Goal: Task Accomplishment & Management: Use online tool/utility

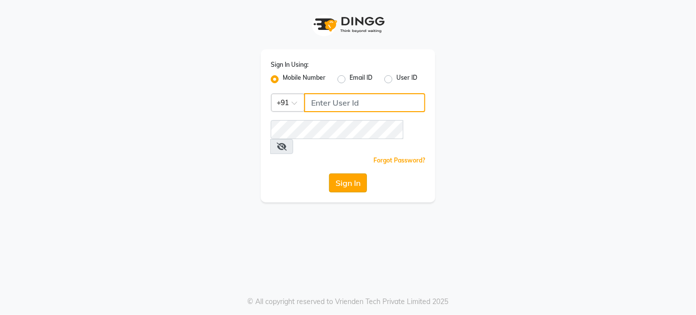
type input "7775066332"
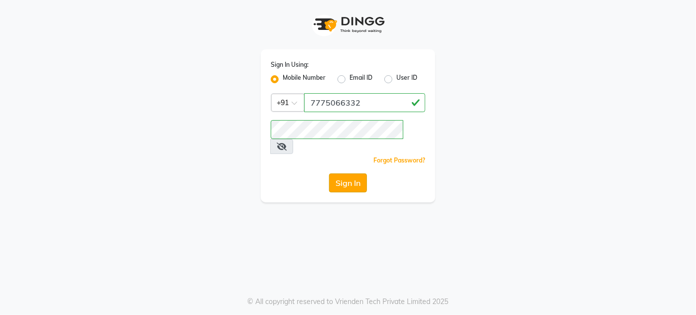
click at [348, 174] on button "Sign In" at bounding box center [348, 183] width 38 height 19
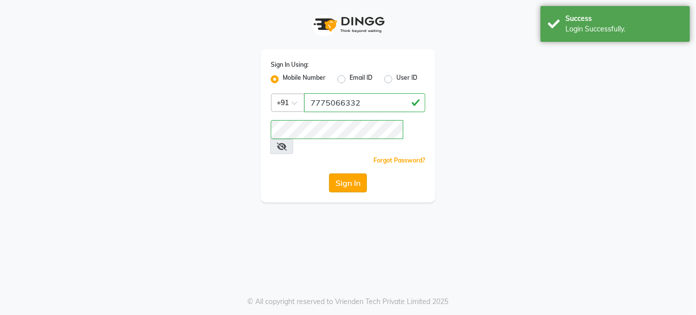
select select "service"
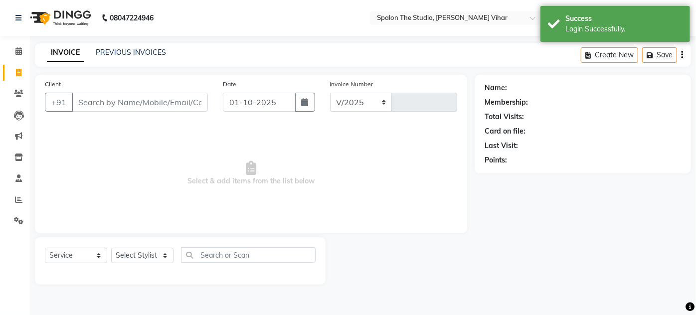
select select "903"
type input "1688"
click at [191, 105] on input "Client" at bounding box center [140, 102] width 136 height 19
type input "r"
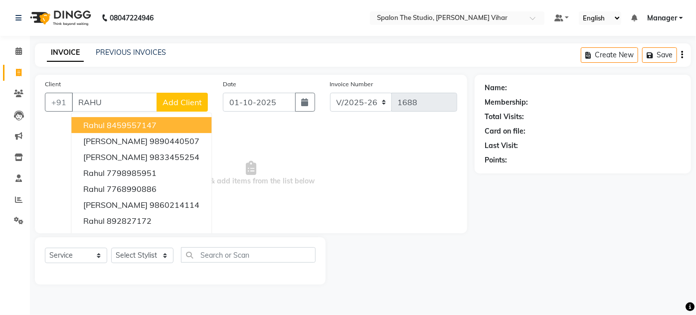
click at [179, 121] on button "Rahul 8459557147" at bounding box center [141, 125] width 140 height 16
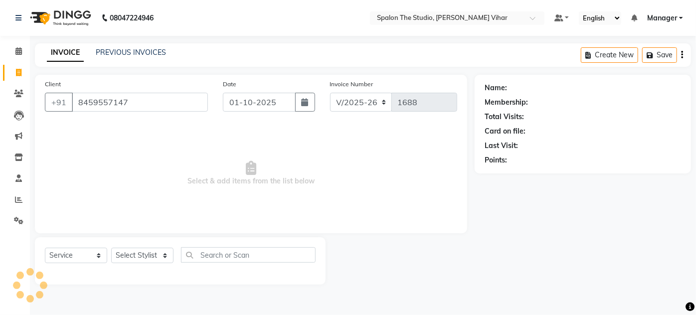
type input "8459557147"
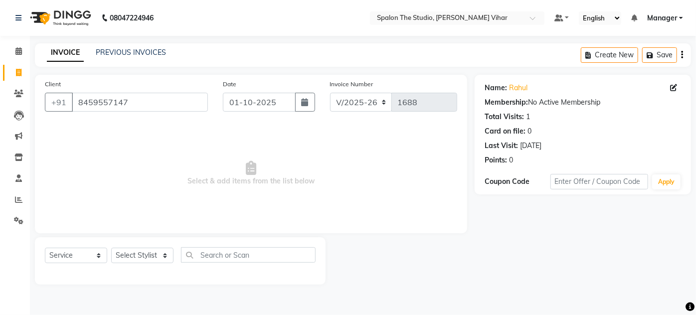
click at [166, 117] on div "Client [PHONE_NUMBER]" at bounding box center [126, 99] width 178 height 41
click at [166, 116] on div "Client [PHONE_NUMBER]" at bounding box center [126, 99] width 178 height 41
click at [161, 105] on input "8459557147" at bounding box center [140, 102] width 136 height 19
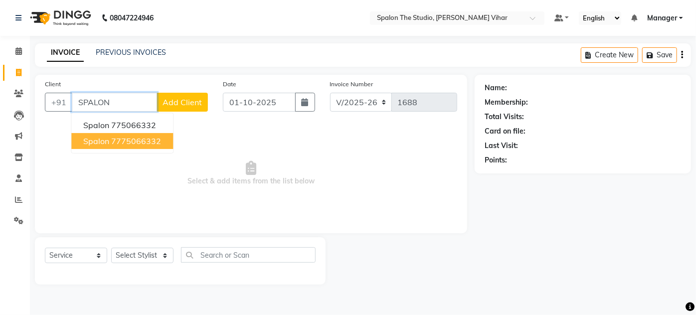
click at [157, 139] on ngb-highlight "7775066332" at bounding box center [136, 141] width 50 height 10
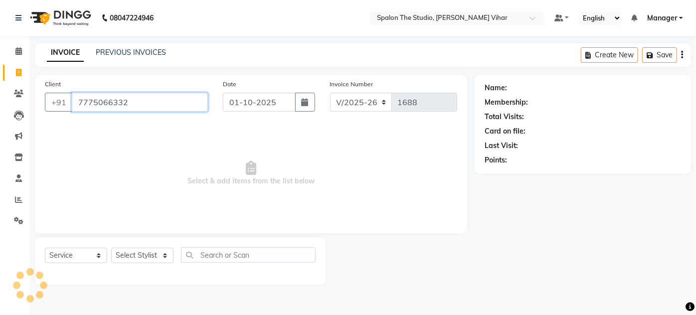
type input "7775066332"
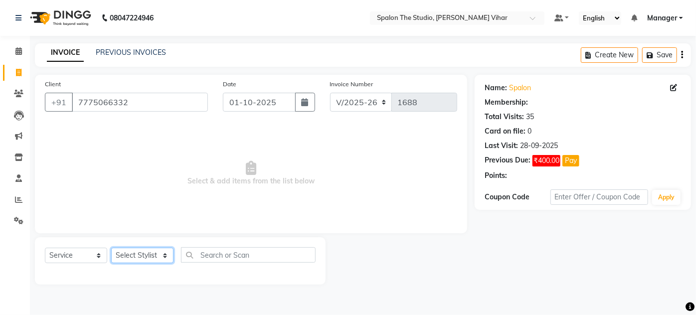
click at [153, 256] on select "Select Stylist Aarti farheen Gernal [PERSON_NAME] Manager navazish [PERSON_NAME…" at bounding box center [142, 255] width 62 height 15
select select "88671"
click at [111, 248] on select "Select Stylist Aarti farheen Gernal [PERSON_NAME] Manager navazish [PERSON_NAME…" at bounding box center [142, 255] width 62 height 15
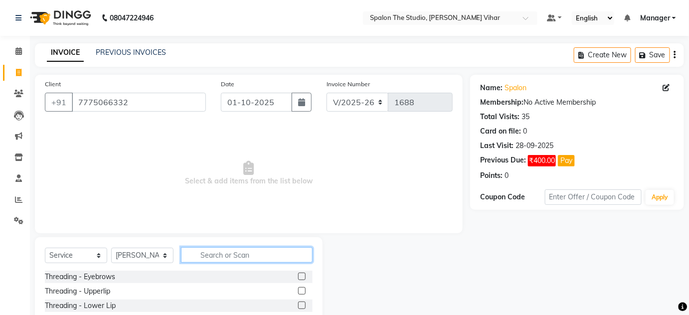
click at [228, 260] on input "text" at bounding box center [247, 254] width 132 height 15
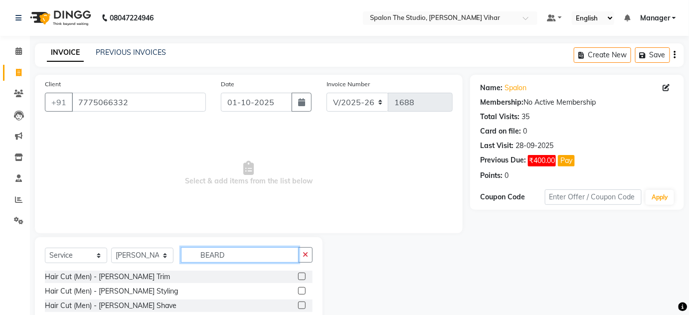
type input "BEARD"
click at [303, 275] on label at bounding box center [301, 276] width 7 height 7
click at [303, 275] on input "checkbox" at bounding box center [301, 277] width 6 height 6
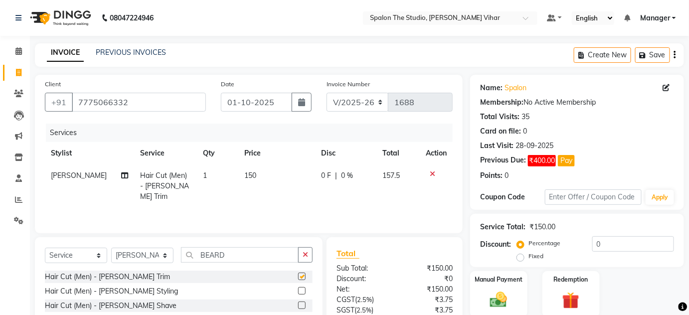
checkbox input "false"
click at [263, 184] on td "150" at bounding box center [276, 186] width 77 height 43
select select "88671"
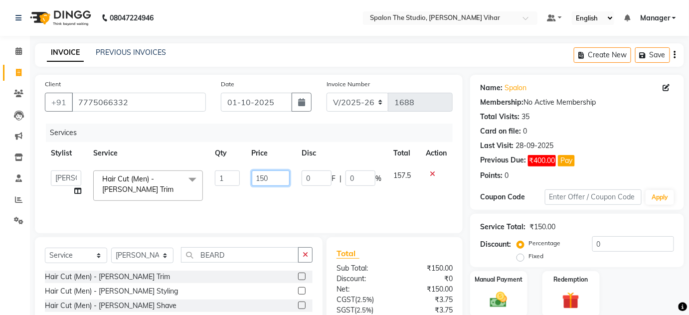
click at [280, 180] on input "150" at bounding box center [271, 178] width 38 height 15
type input "1"
type input "224"
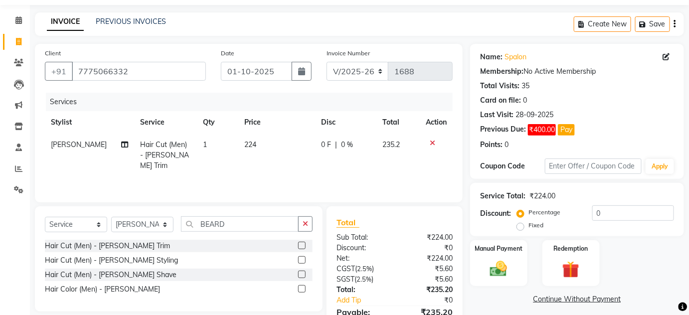
scroll to position [83, 0]
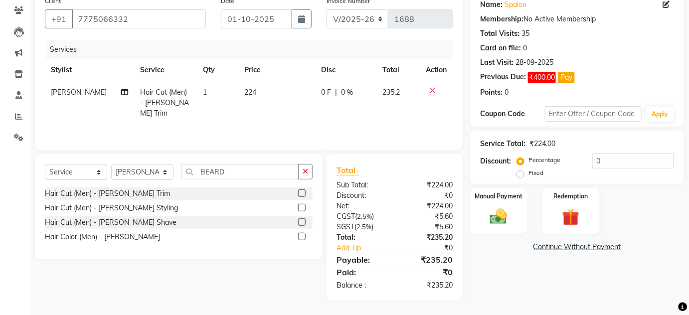
click at [562, 288] on div "Name: Spalon Membership: No Active Membership Total Visits: 35 Card on file: 0 …" at bounding box center [580, 146] width 221 height 309
click at [259, 91] on td "224" at bounding box center [276, 102] width 77 height 43
select select "88671"
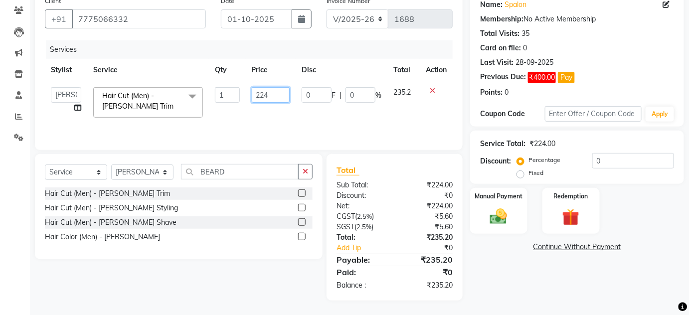
click at [266, 93] on input "224" at bounding box center [271, 94] width 38 height 15
click at [274, 95] on input "224" at bounding box center [271, 94] width 38 height 15
type input "225"
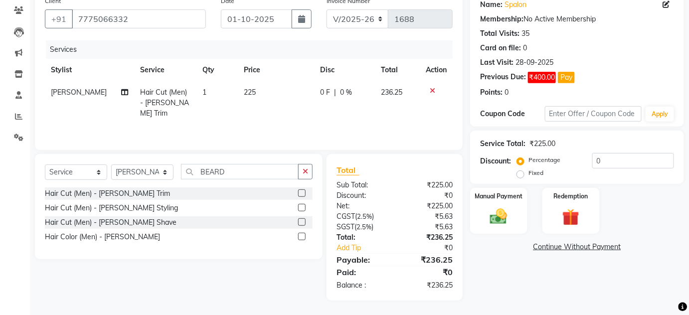
click at [508, 272] on div "Name: Spalon Membership: No Active Membership Total Visits: 35 Card on file: 0 …" at bounding box center [580, 146] width 221 height 309
click at [495, 216] on img at bounding box center [498, 216] width 29 height 20
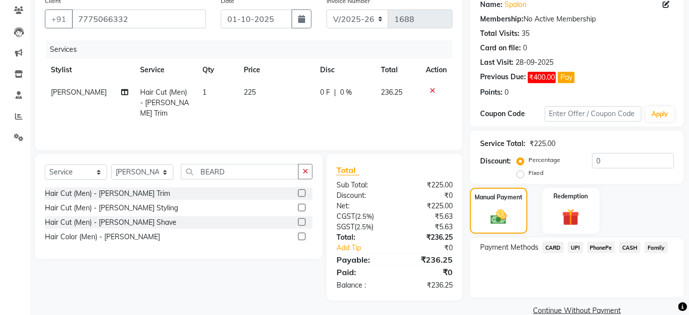
click at [574, 249] on span "UPI" at bounding box center [575, 247] width 15 height 11
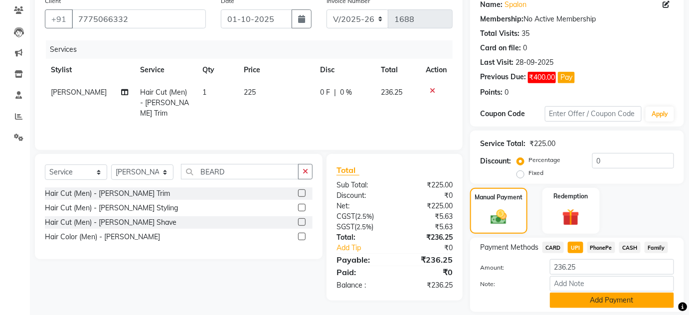
click at [603, 296] on button "Add Payment" at bounding box center [612, 300] width 124 height 15
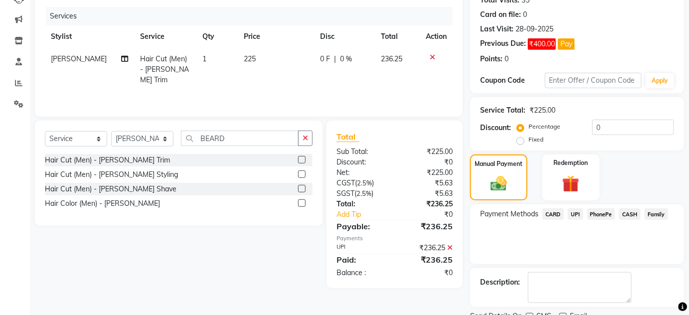
scroll to position [157, 0]
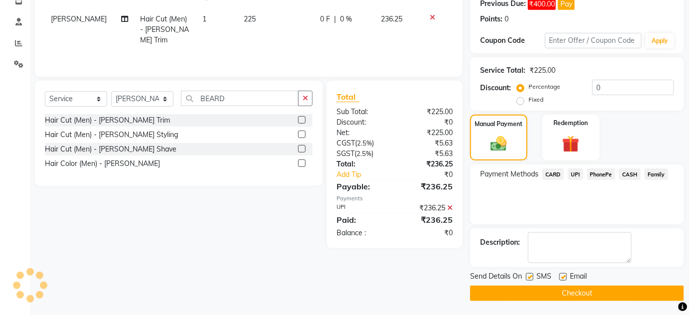
click at [582, 287] on button "Checkout" at bounding box center [577, 293] width 214 height 15
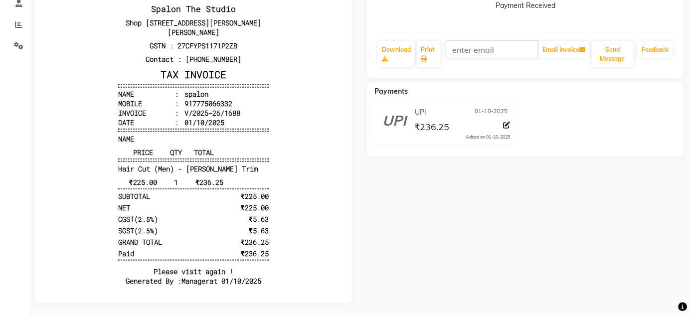
scroll to position [176, 0]
click at [452, 246] on div "spalon Prebook Payment Received Download Print Email Invoice Send Message Feedb…" at bounding box center [526, 104] width 332 height 397
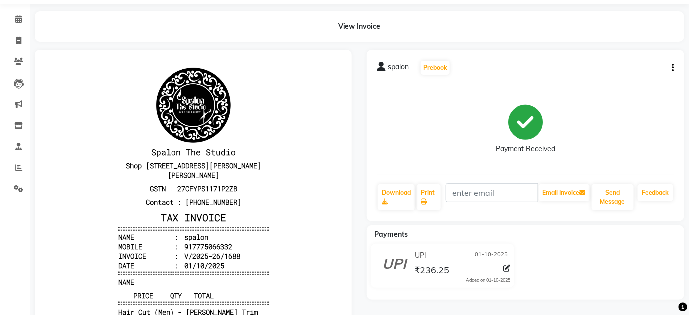
scroll to position [0, 0]
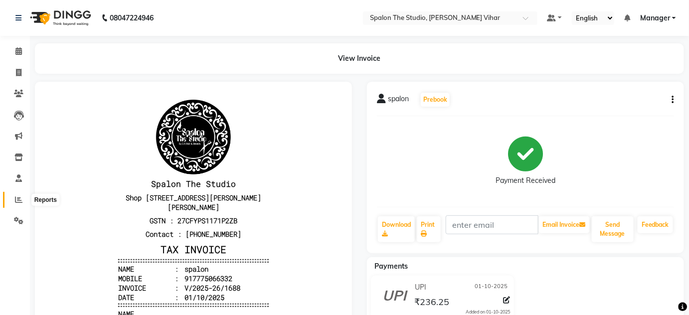
click at [20, 200] on icon at bounding box center [18, 199] width 7 height 7
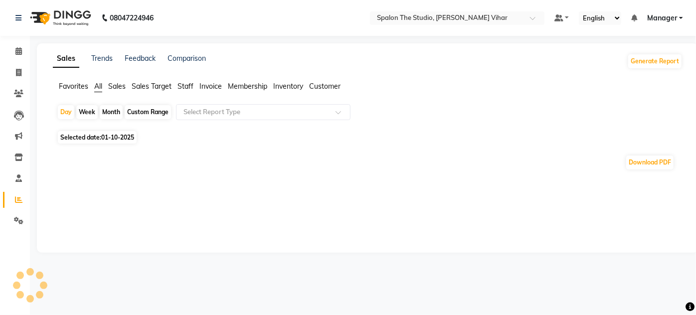
click at [109, 111] on div "Month" at bounding box center [111, 112] width 23 height 14
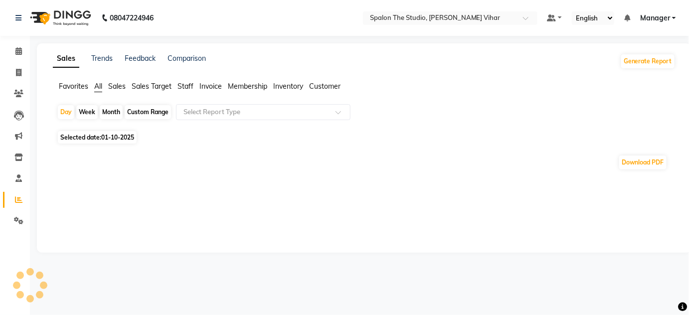
select select "10"
select select "2025"
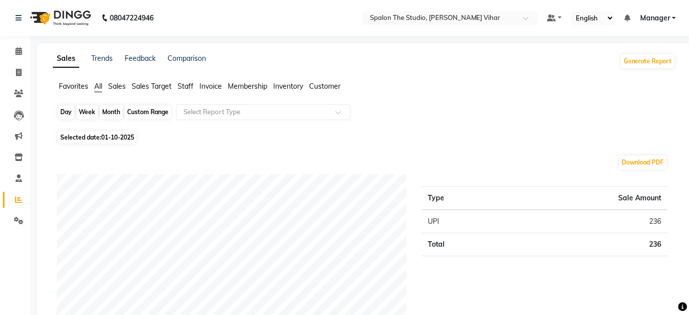
click at [115, 108] on div "Month" at bounding box center [111, 112] width 23 height 14
select select "10"
select select "2025"
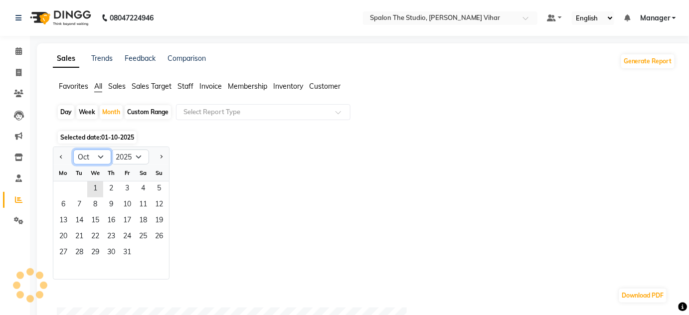
click at [100, 161] on select "Jan Feb Mar Apr May Jun [DATE] Aug Sep Oct Nov Dec" at bounding box center [92, 157] width 38 height 15
select select "9"
click at [73, 150] on select "Jan Feb Mar Apr May Jun [DATE] Aug Sep Oct Nov Dec" at bounding box center [92, 157] width 38 height 15
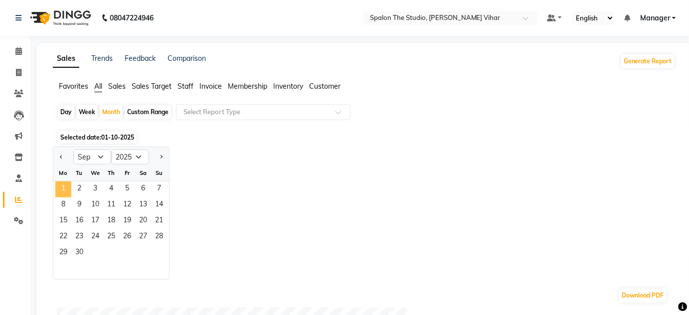
click at [68, 192] on span "1" at bounding box center [63, 190] width 16 height 16
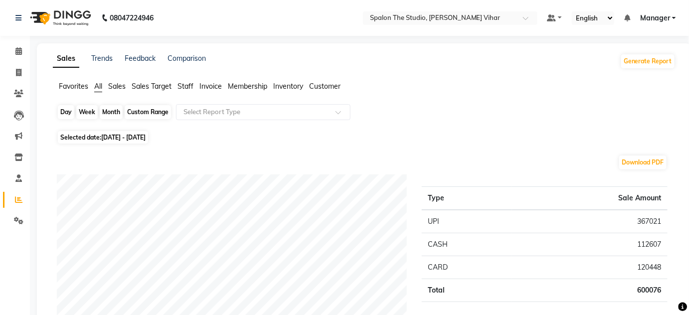
click at [109, 111] on div "Month" at bounding box center [111, 112] width 23 height 14
select select "9"
select select "2025"
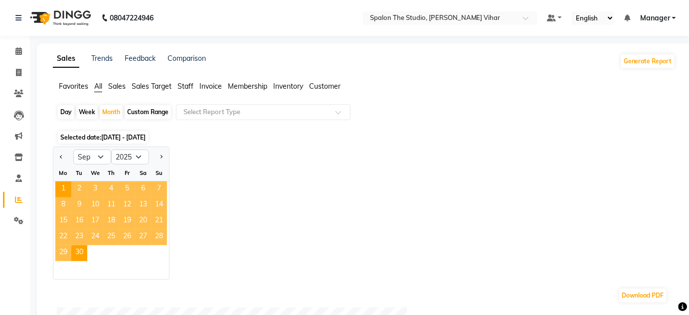
click at [181, 86] on span "Staff" at bounding box center [186, 86] width 16 height 9
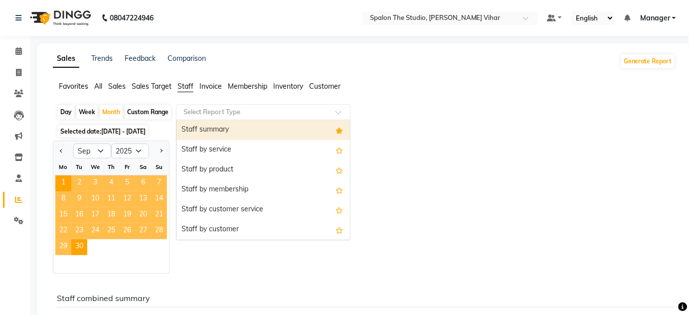
click at [220, 114] on input "text" at bounding box center [254, 112] width 144 height 10
click at [226, 128] on div "Staff summary" at bounding box center [264, 130] width 174 height 20
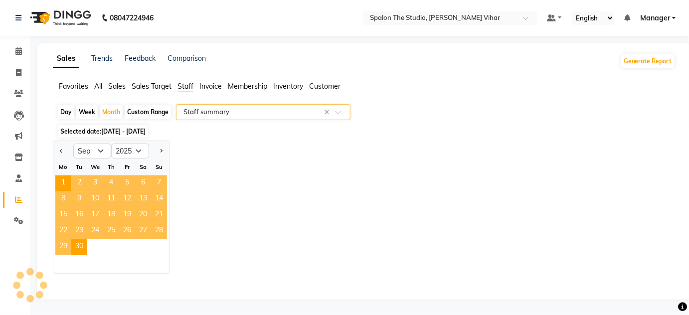
select select "filtered_report"
select select "pdf"
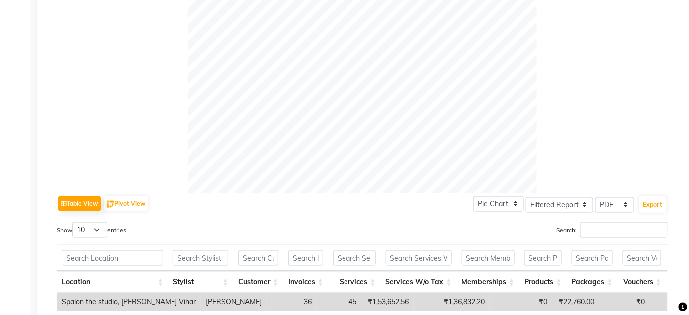
scroll to position [566, 0]
